Goal: Task Accomplishment & Management: Use online tool/utility

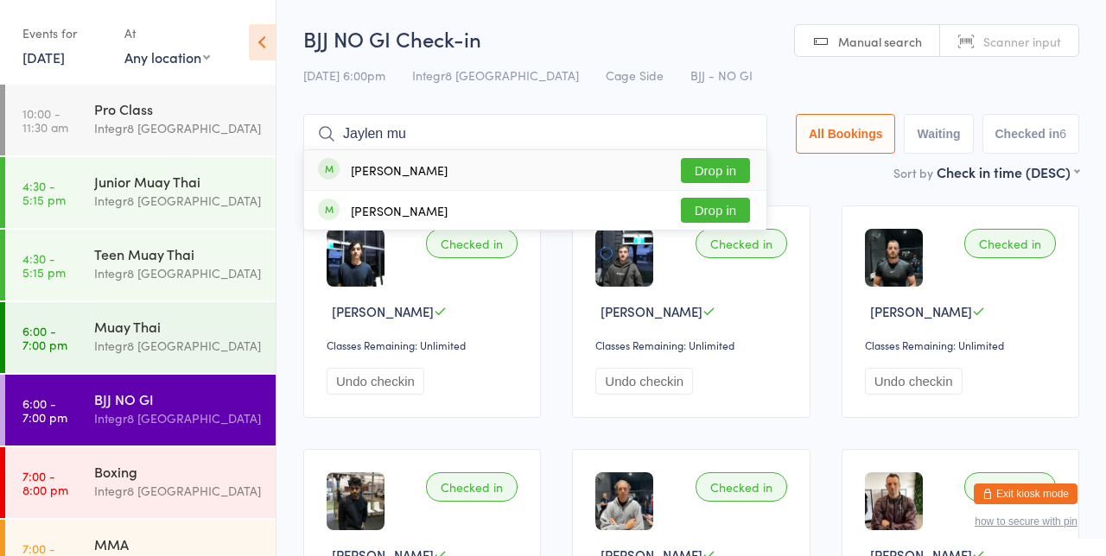
type input "Jaylen mu"
click at [727, 171] on button "Drop in" at bounding box center [715, 170] width 69 height 25
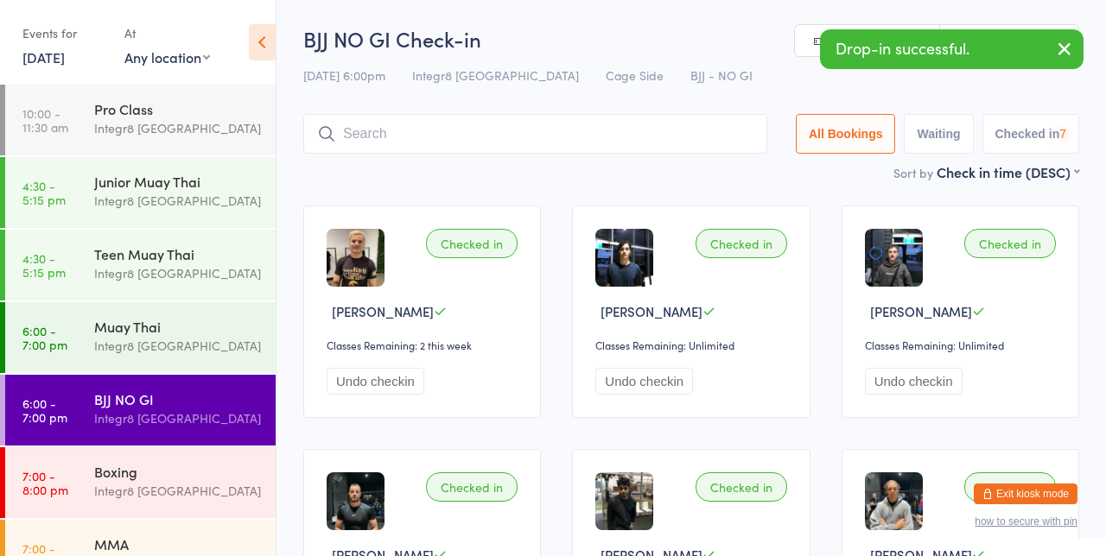
click at [657, 199] on div "Checked in [PERSON_NAME] Classes Remaining: 2 this week Undo checkin Checked in…" at bounding box center [691, 555] width 807 height 731
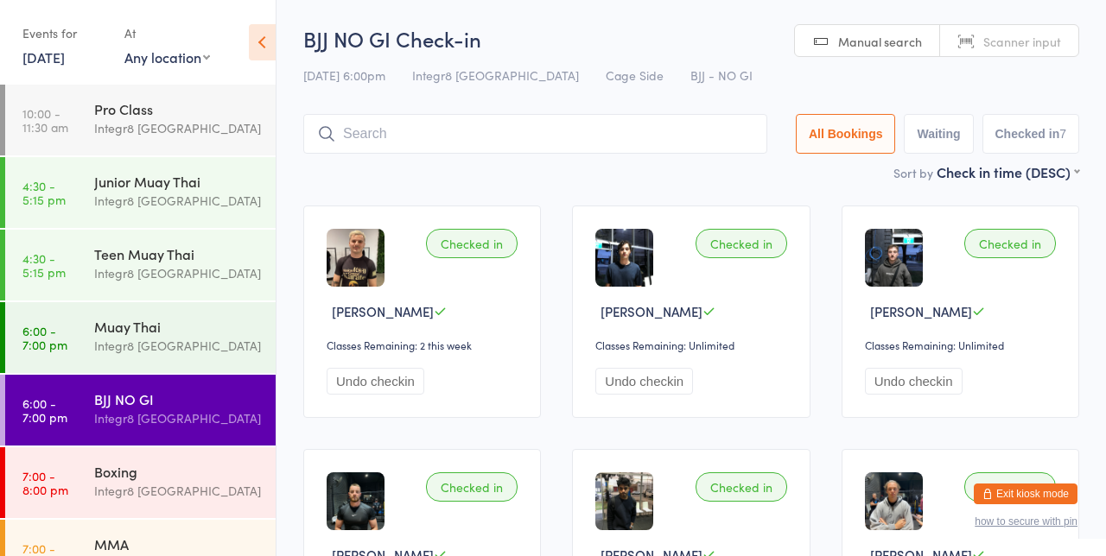
click at [399, 137] on input "search" at bounding box center [535, 134] width 464 height 40
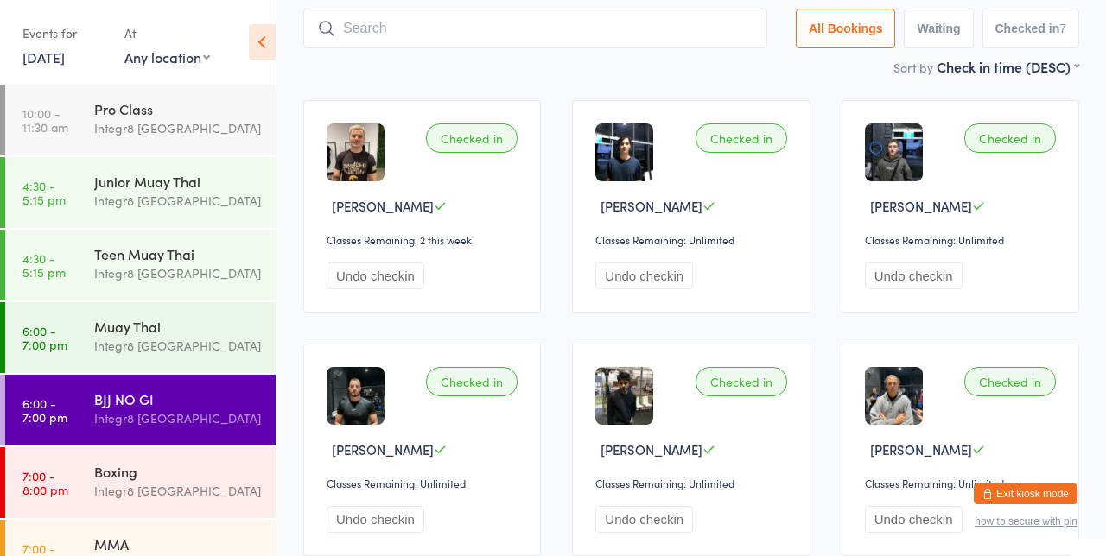
scroll to position [114, 0]
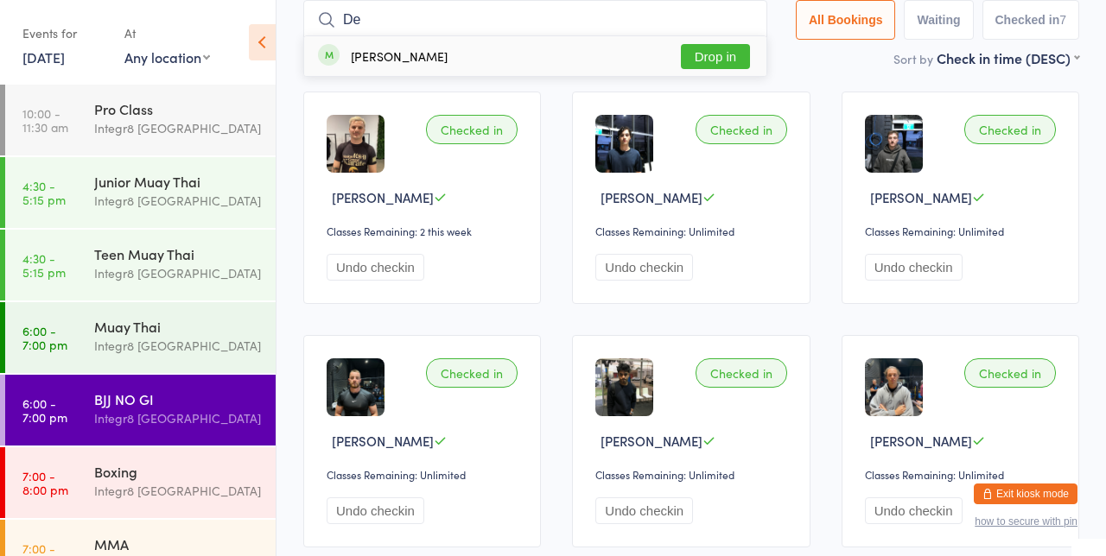
type input "D"
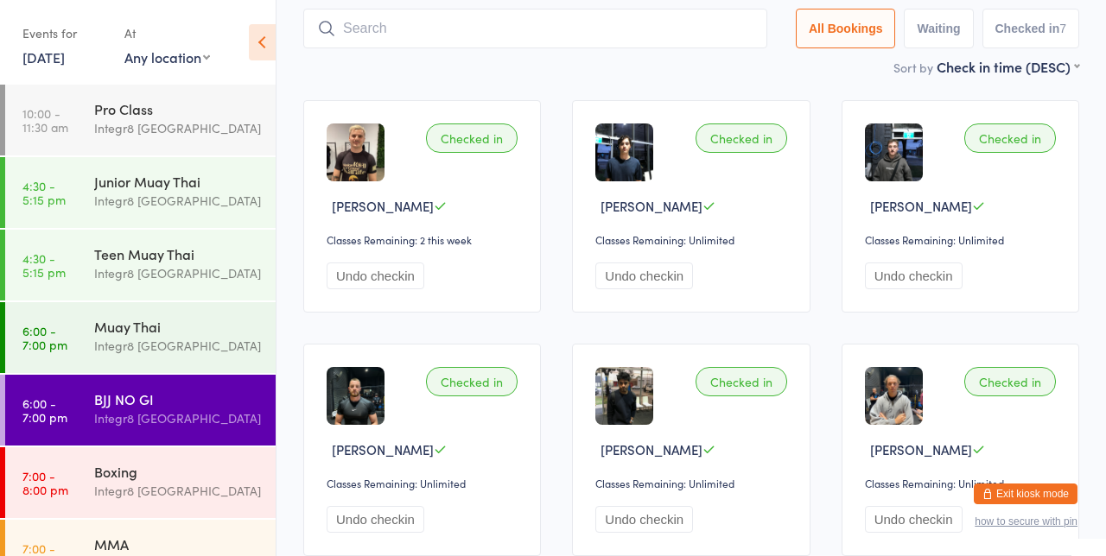
scroll to position [0, 0]
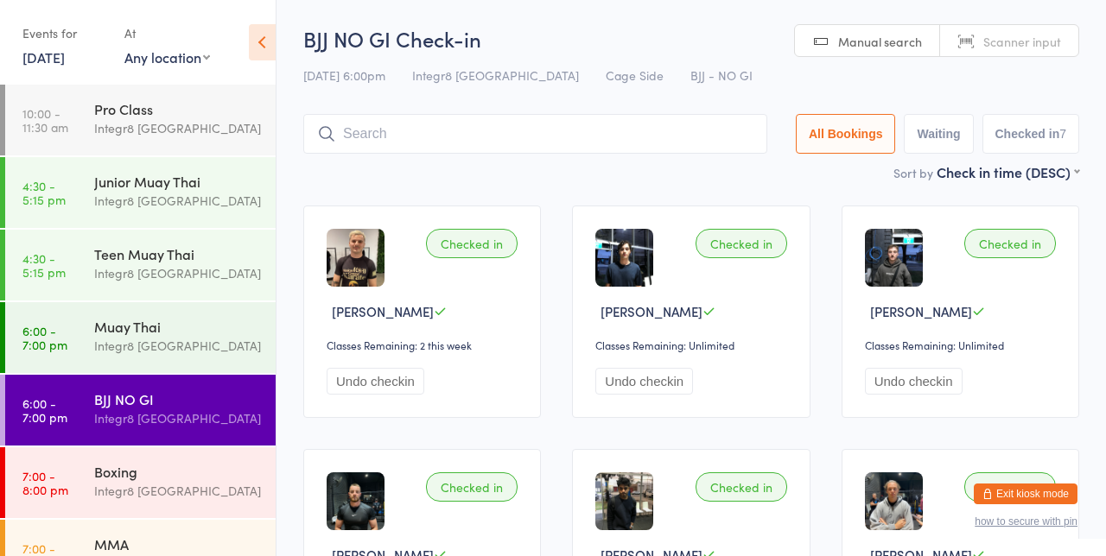
click at [368, 152] on input "search" at bounding box center [535, 134] width 464 height 40
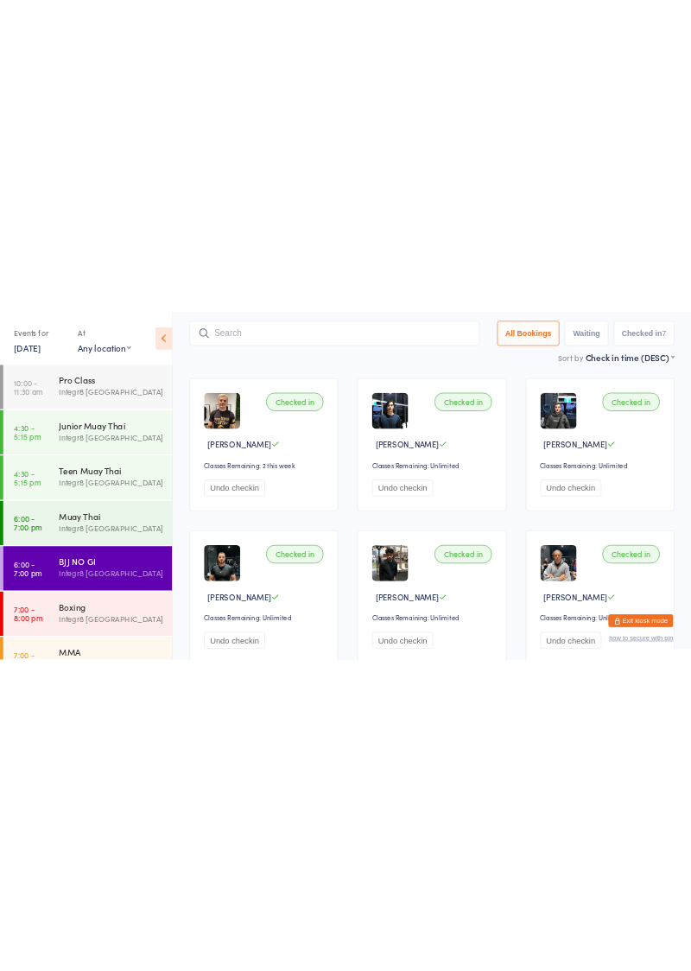
scroll to position [114, 0]
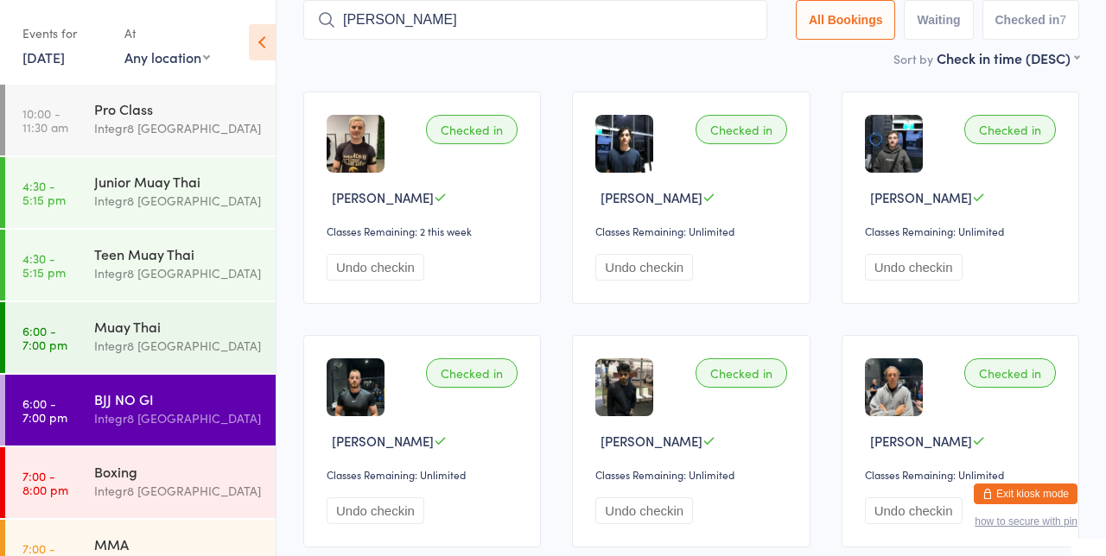
type input "[PERSON_NAME]"
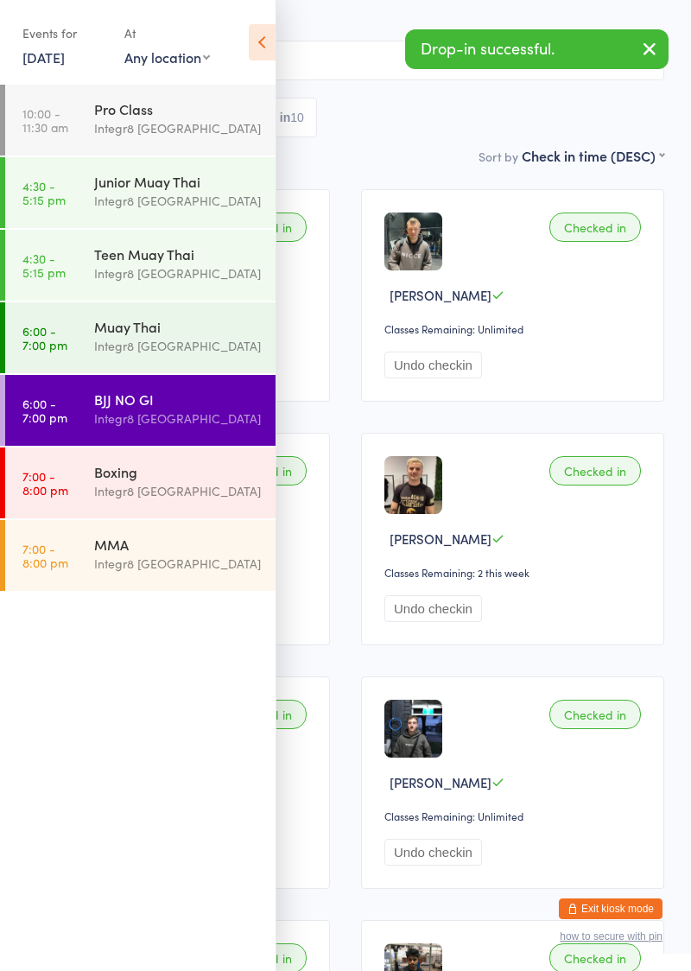
scroll to position [67, 0]
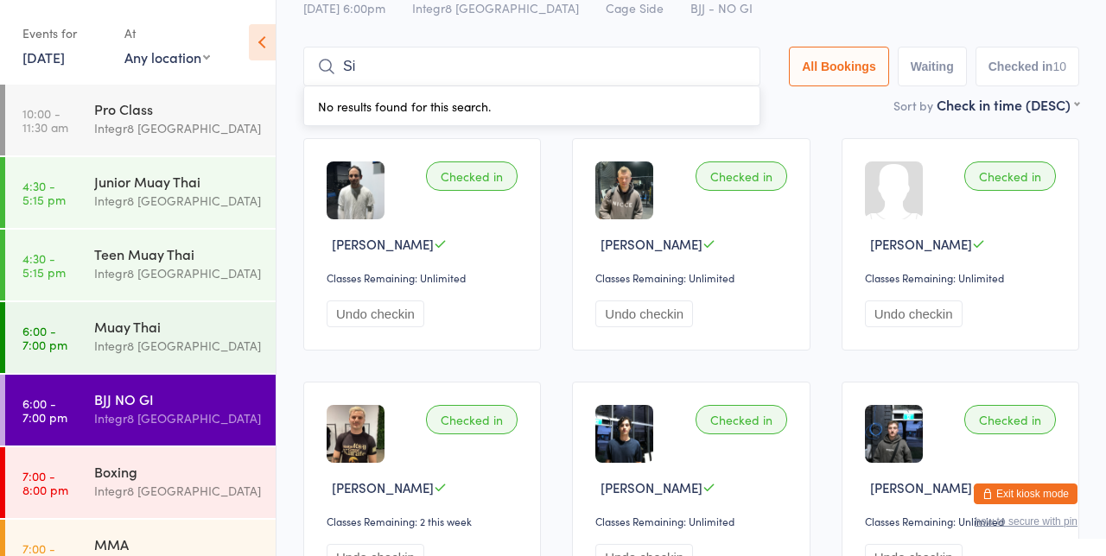
type input "S"
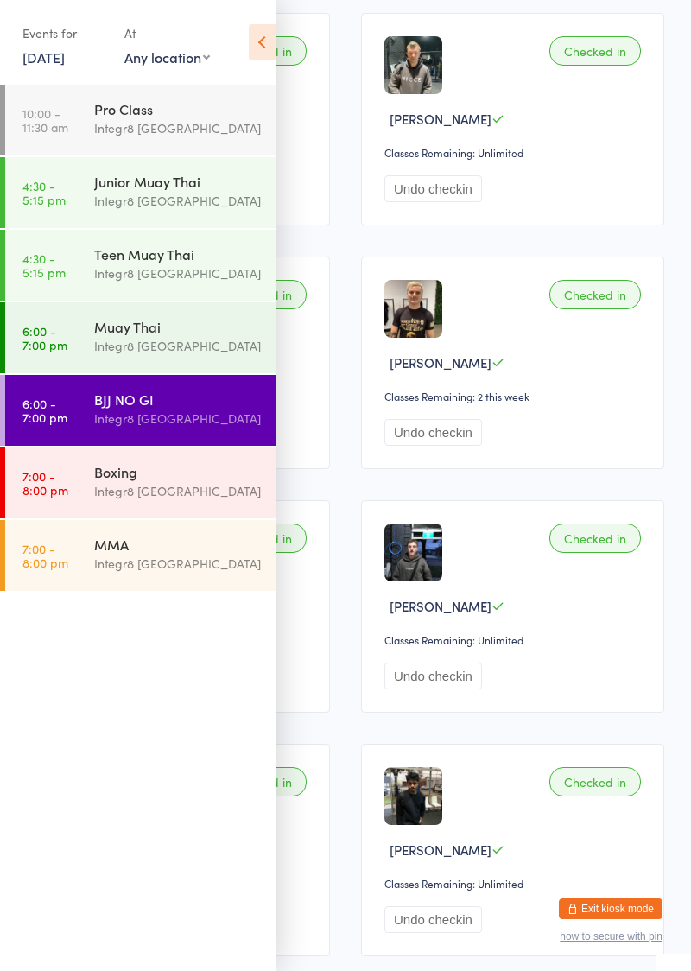
scroll to position [193, 0]
